Goal: Navigation & Orientation: Find specific page/section

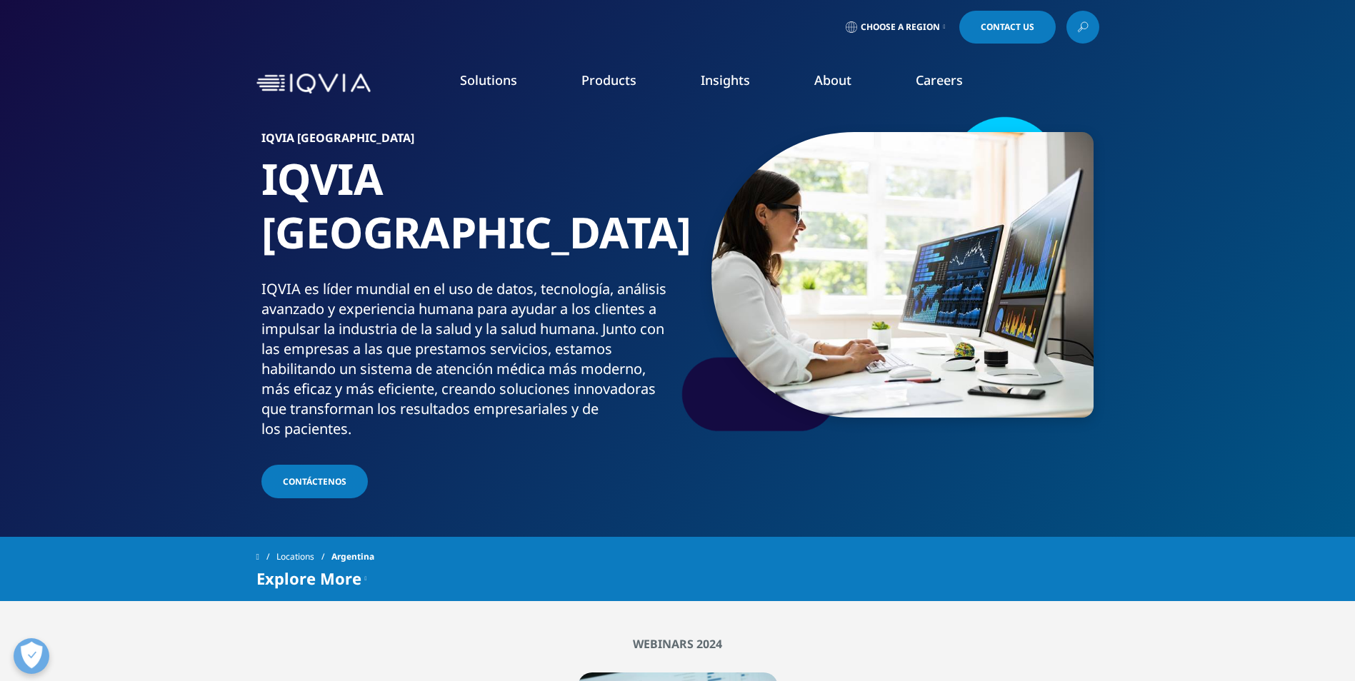
drag, startPoint x: 29, startPoint y: 141, endPoint x: 1203, endPoint y: 501, distance: 1228.1
click at [1203, 501] on div "quick find a capability Clear Search Loading SOLUTIONS Research & Development" at bounding box center [677, 335] width 1355 height 436
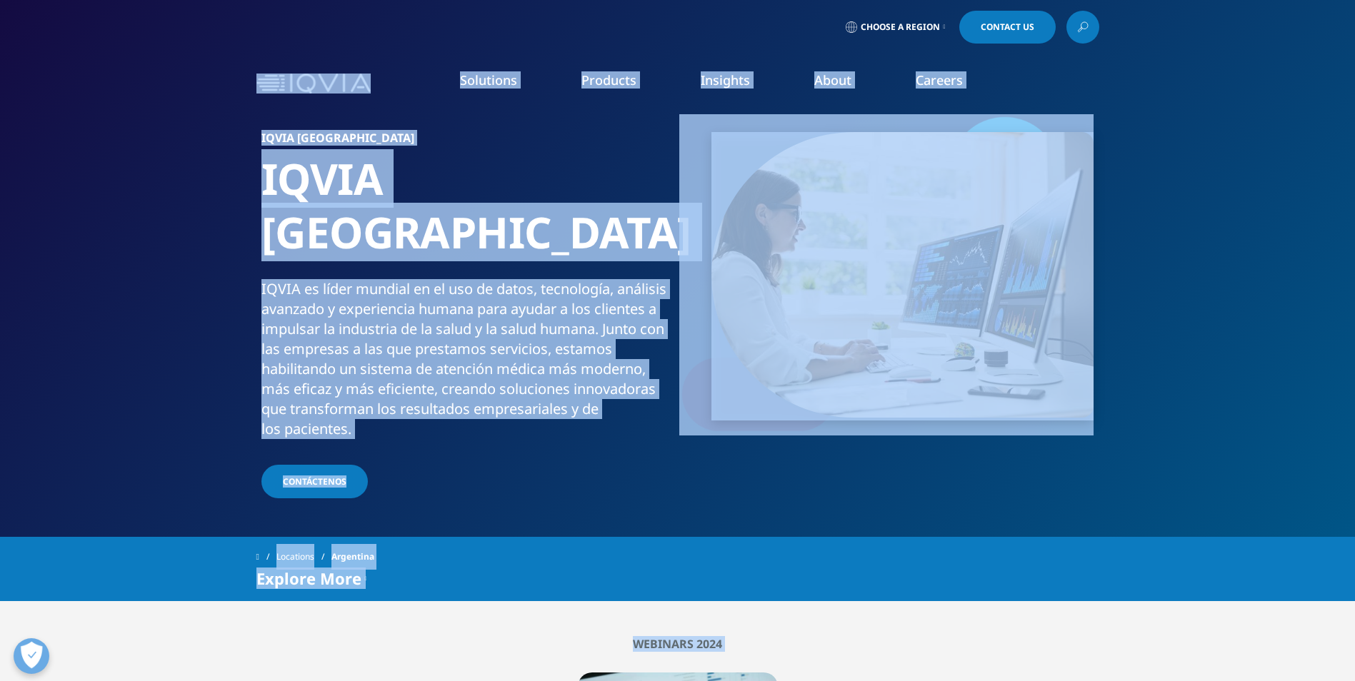
drag, startPoint x: 227, startPoint y: 98, endPoint x: 1009, endPoint y: 624, distance: 942.5
drag, startPoint x: 1225, startPoint y: 547, endPoint x: 221, endPoint y: 24, distance: 1132.5
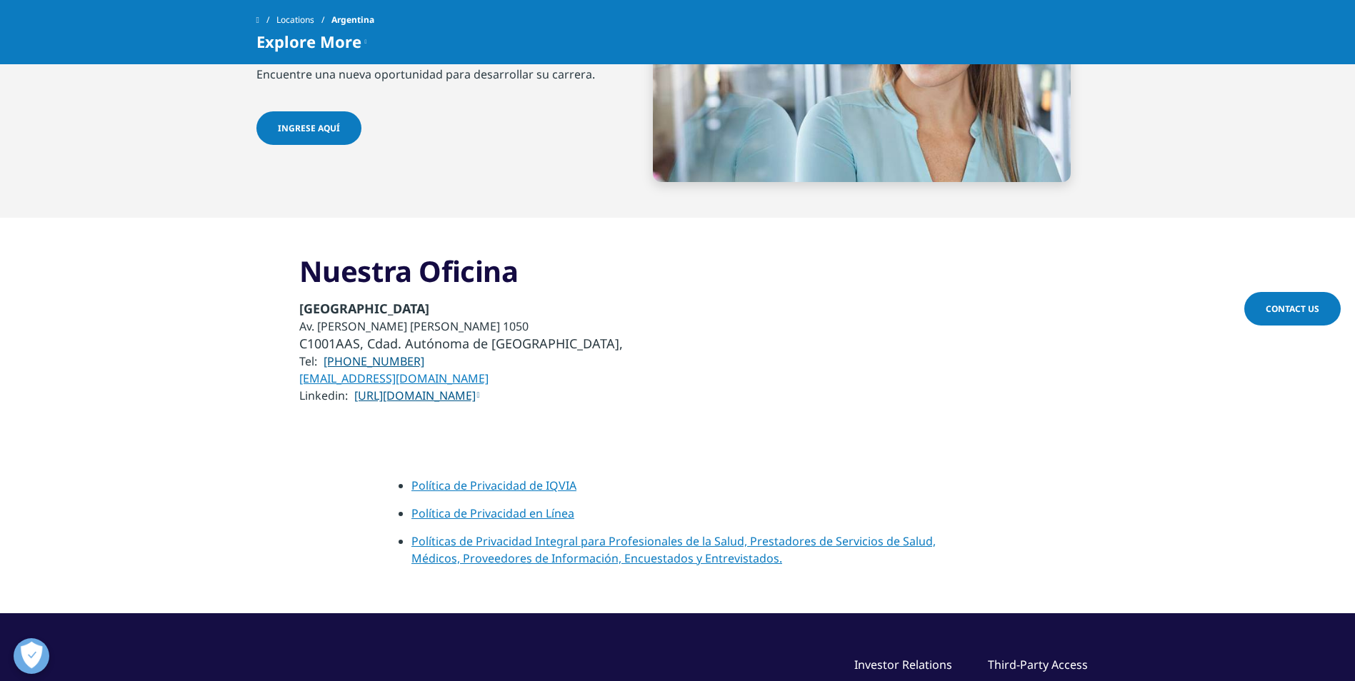
scroll to position [5102, 0]
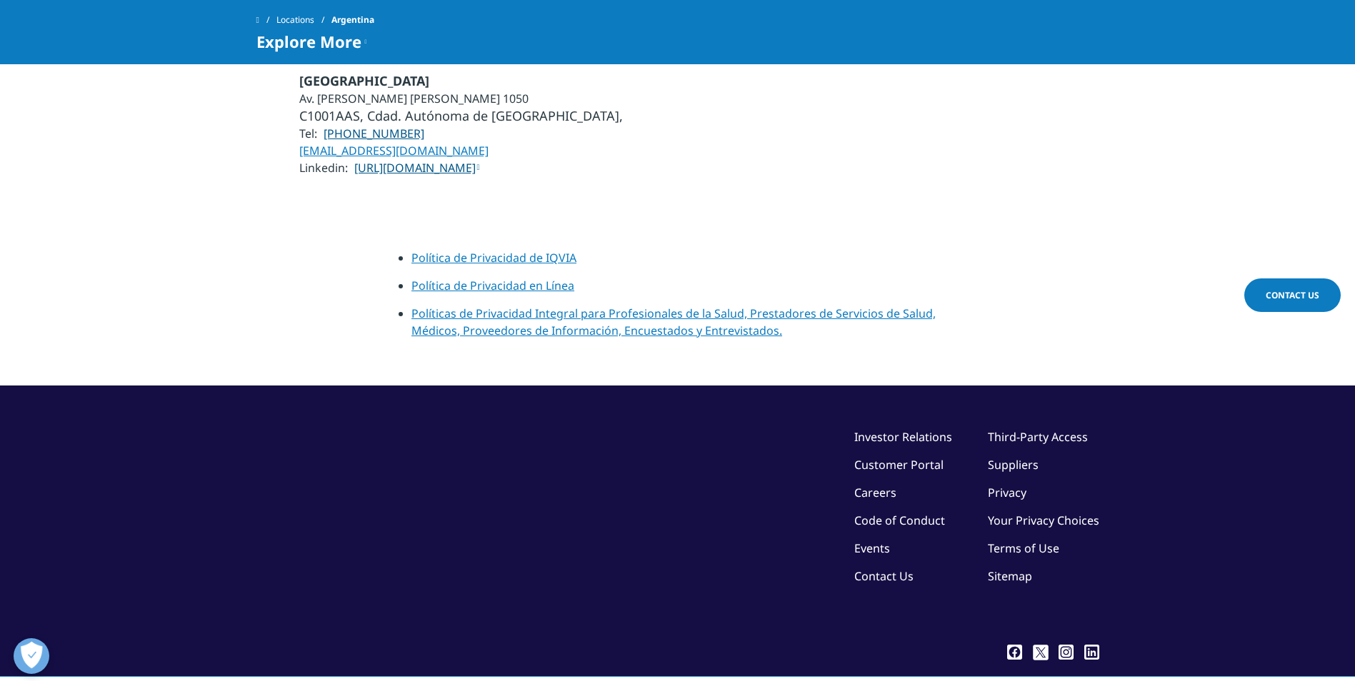
drag, startPoint x: 219, startPoint y: 84, endPoint x: 1180, endPoint y: 720, distance: 1152.7
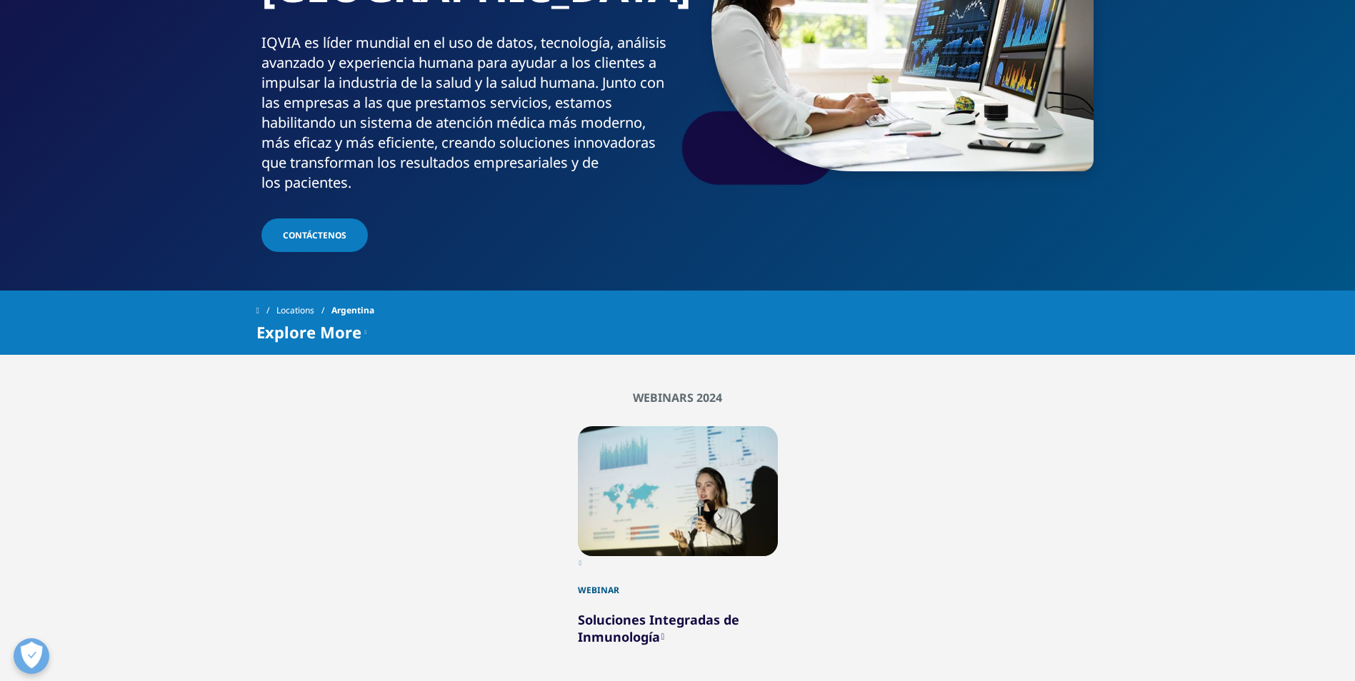
scroll to position [0, 0]
